Goal: Task Accomplishment & Management: Use online tool/utility

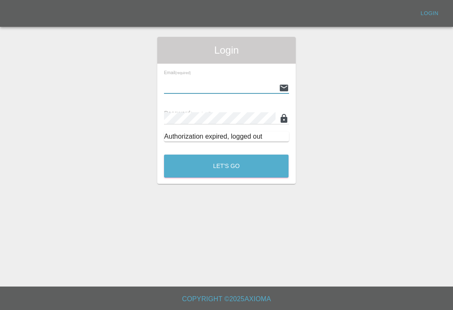
type input "Smartpaintrepair1@gmail.com"
click at [226, 166] on button "Let's Go" at bounding box center [226, 166] width 125 height 23
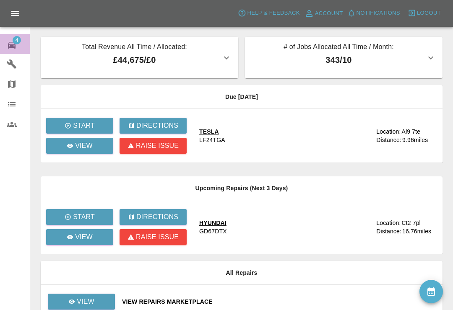
click at [14, 47] on icon at bounding box center [12, 45] width 8 height 7
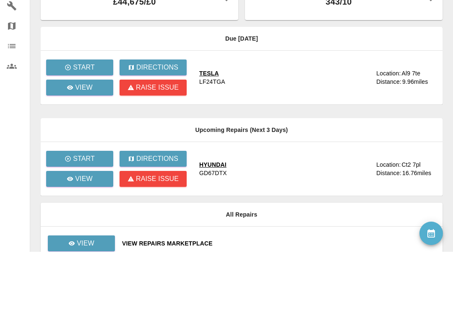
scroll to position [63, 0]
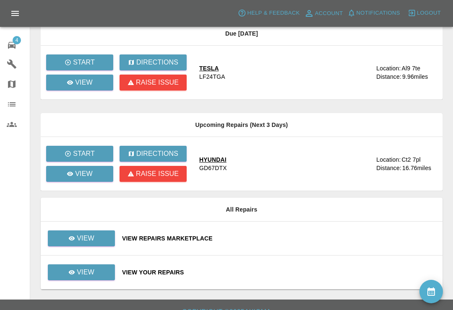
click at [327, 242] on div "View Repairs Marketplace" at bounding box center [279, 238] width 314 height 8
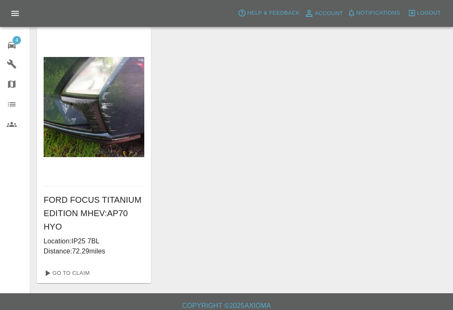
scroll to position [293, 0]
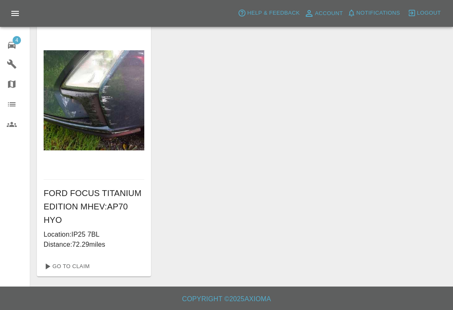
click at [13, 46] on icon at bounding box center [12, 45] width 8 height 7
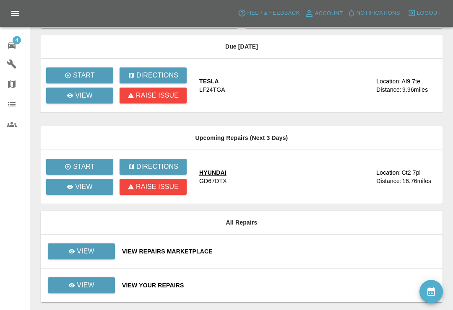
scroll to position [63, 0]
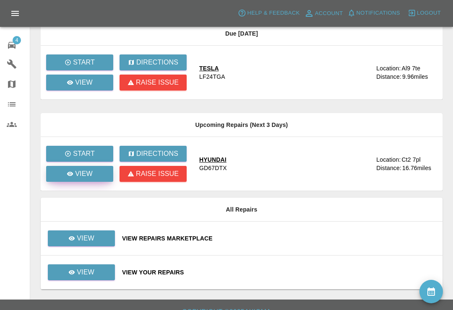
click at [74, 176] on div "View" at bounding box center [80, 174] width 26 height 10
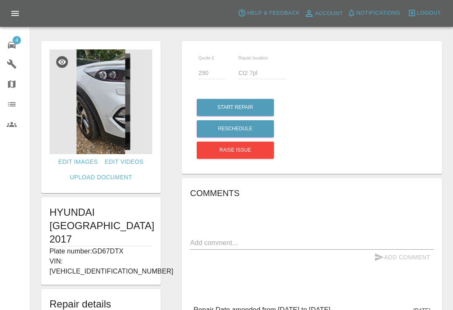
click at [91, 124] on img at bounding box center [100, 101] width 103 height 105
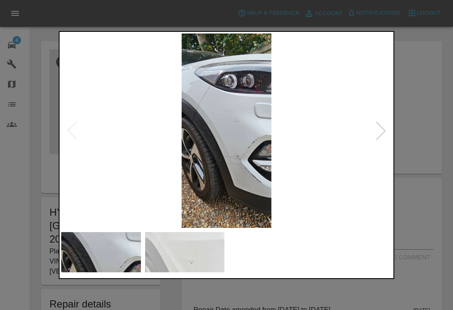
click at [378, 140] on div at bounding box center [381, 131] width 18 height 18
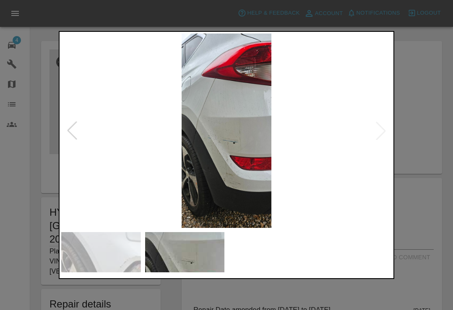
click at [72, 140] on div at bounding box center [72, 131] width 18 height 18
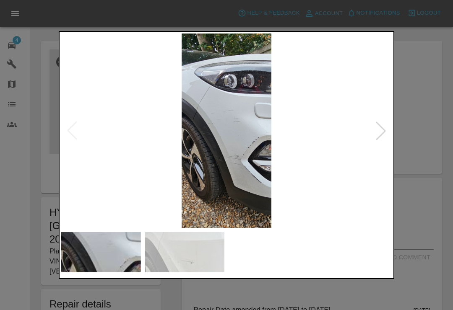
click at [435, 104] on div at bounding box center [226, 155] width 453 height 310
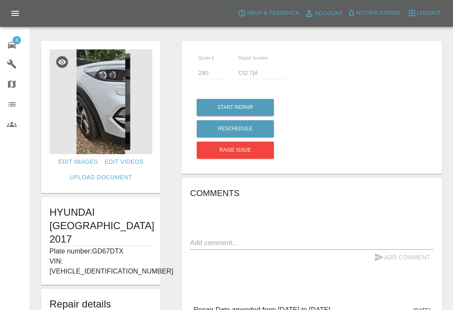
click at [89, 116] on img at bounding box center [100, 101] width 103 height 105
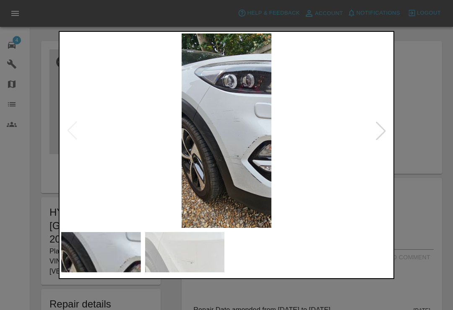
click at [256, 178] on img at bounding box center [226, 131] width 331 height 195
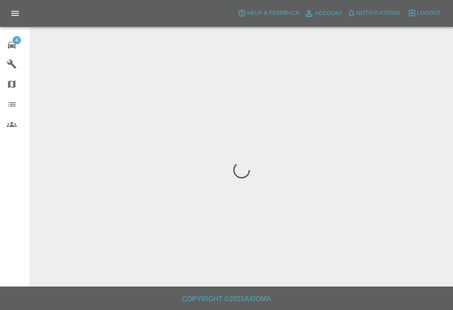
scroll to position [13, 0]
